Goal: Information Seeking & Learning: Learn about a topic

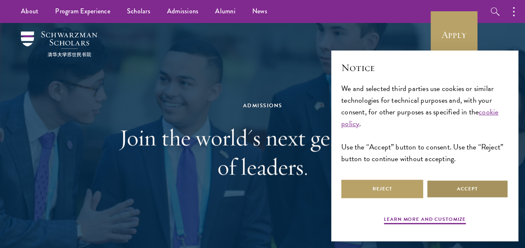
click at [463, 190] on button "Accept" at bounding box center [467, 189] width 82 height 19
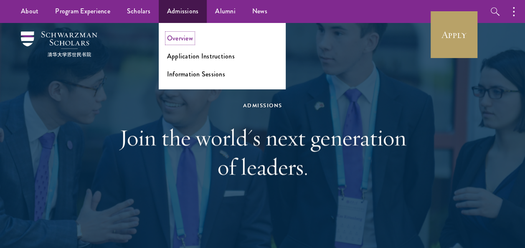
click at [178, 37] on link "Overview" at bounding box center [180, 38] width 26 height 10
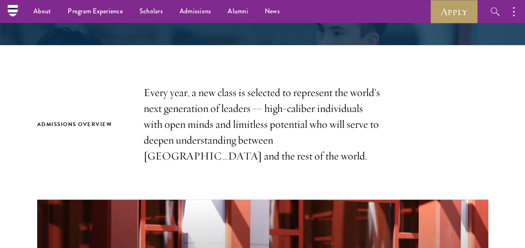
scroll to position [45, 0]
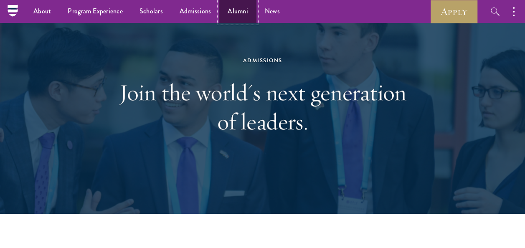
click at [235, 14] on link "Alumni" at bounding box center [237, 11] width 37 height 23
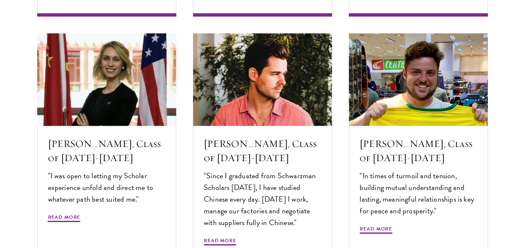
scroll to position [2738, 0]
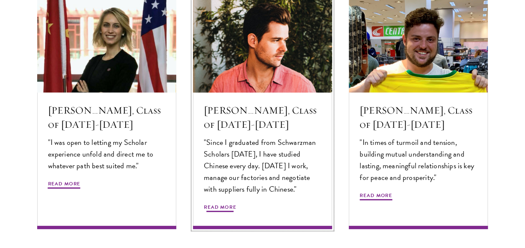
click at [218, 203] on span "Read More" at bounding box center [220, 208] width 33 height 10
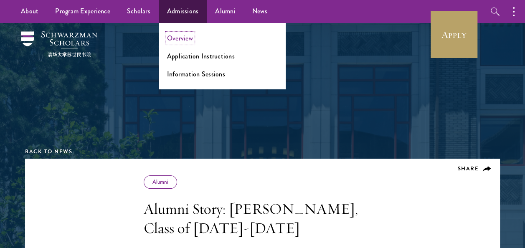
click at [179, 40] on link "Overview" at bounding box center [180, 38] width 26 height 10
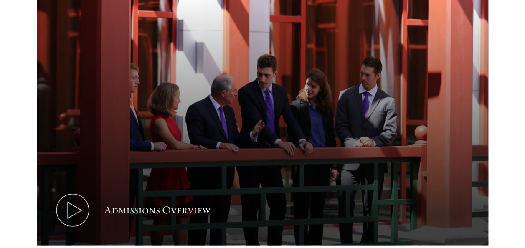
scroll to position [453, 0]
